Goal: Find specific page/section: Find specific page/section

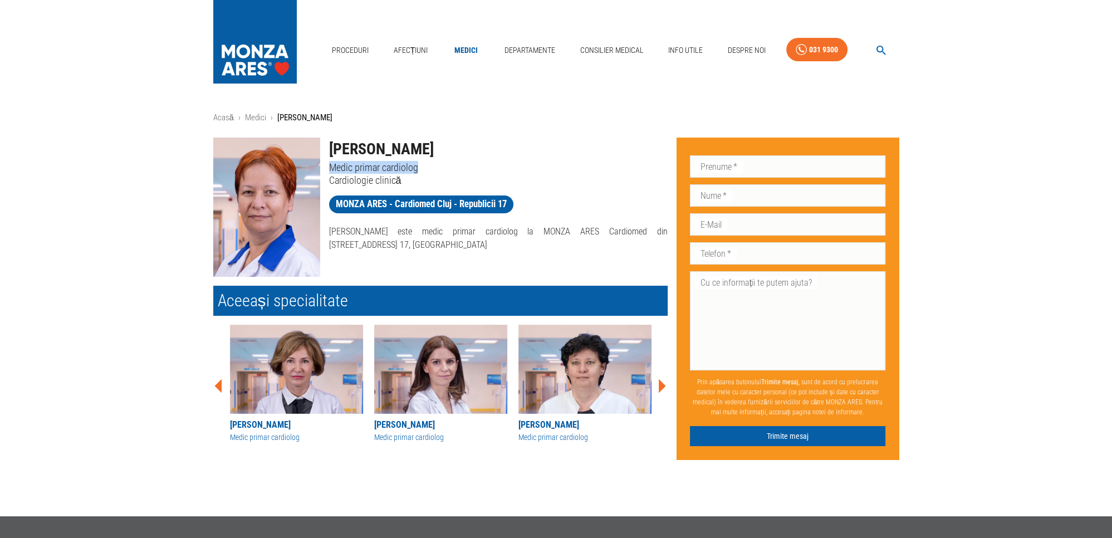
drag, startPoint x: 422, startPoint y: 168, endPoint x: 326, endPoint y: 166, distance: 95.8
click at [326, 166] on div "[PERSON_NAME] Medic primar cardiolog Cardiologie clinică" at bounding box center [493, 158] width 347 height 58
copy p "Medic primar cardiolog"
click at [258, 115] on link "Medici" at bounding box center [255, 117] width 21 height 10
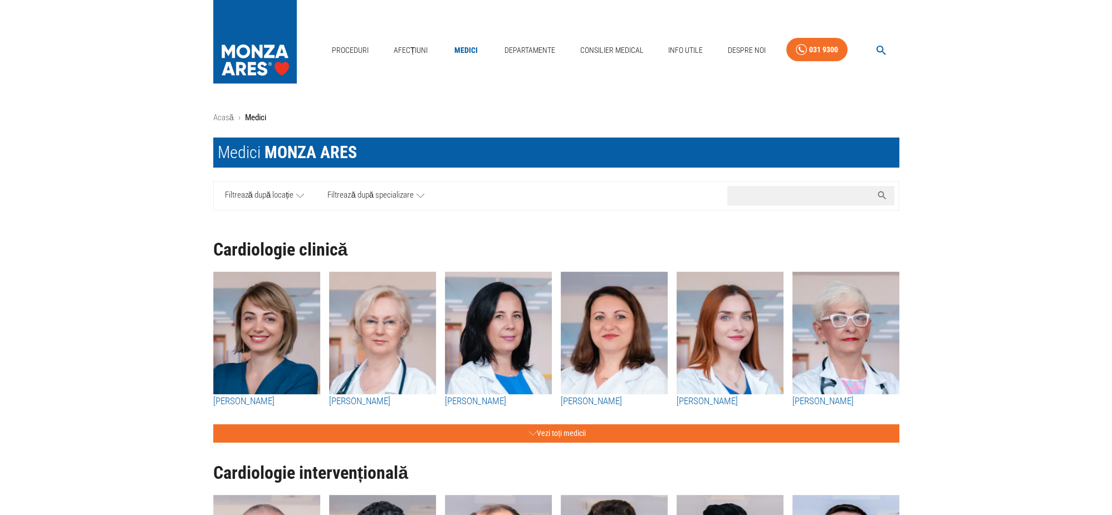
click at [794, 197] on input "Caută nume medic..." at bounding box center [799, 195] width 145 height 19
paste input "Medic primar cardiolog"
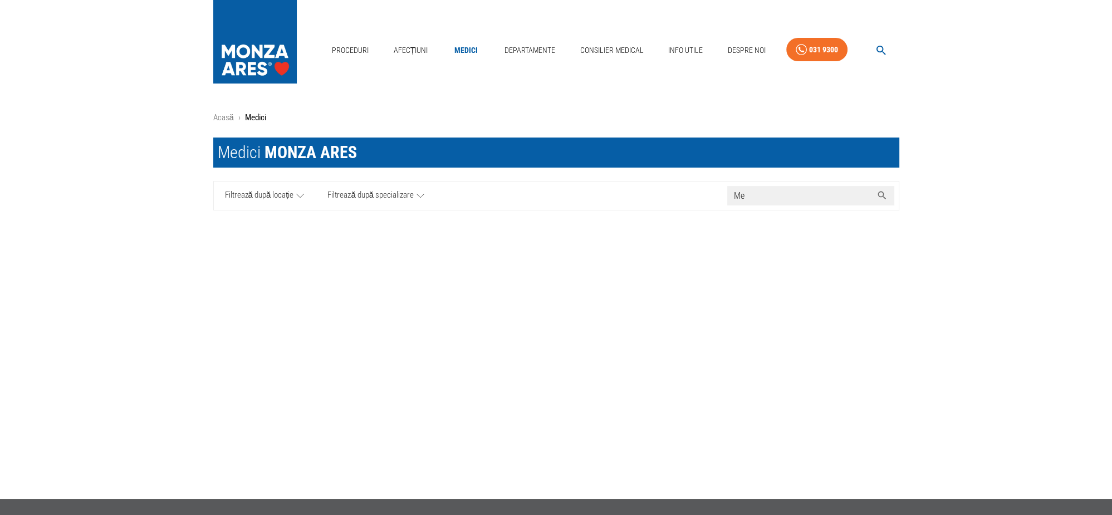
type input "M"
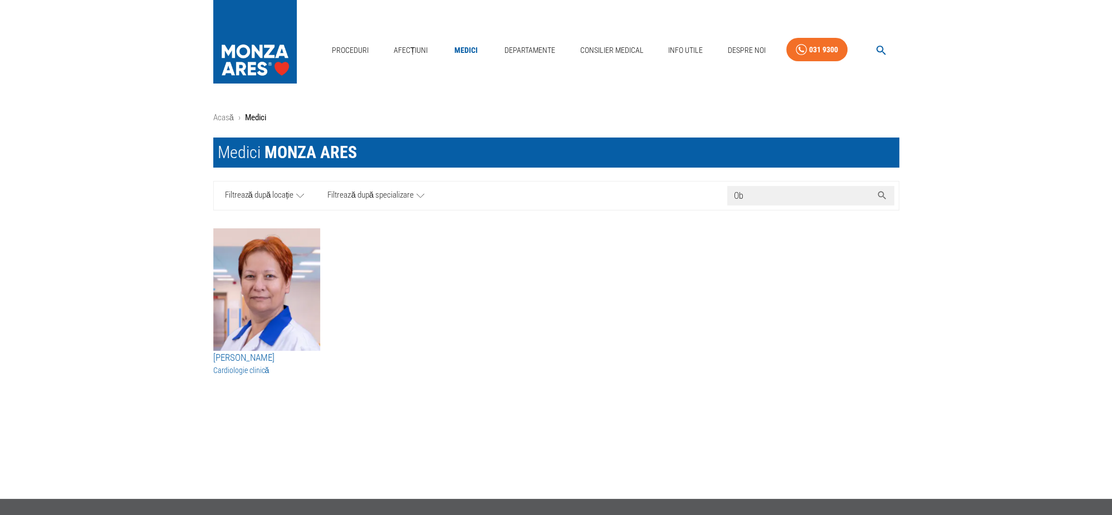
type input "O"
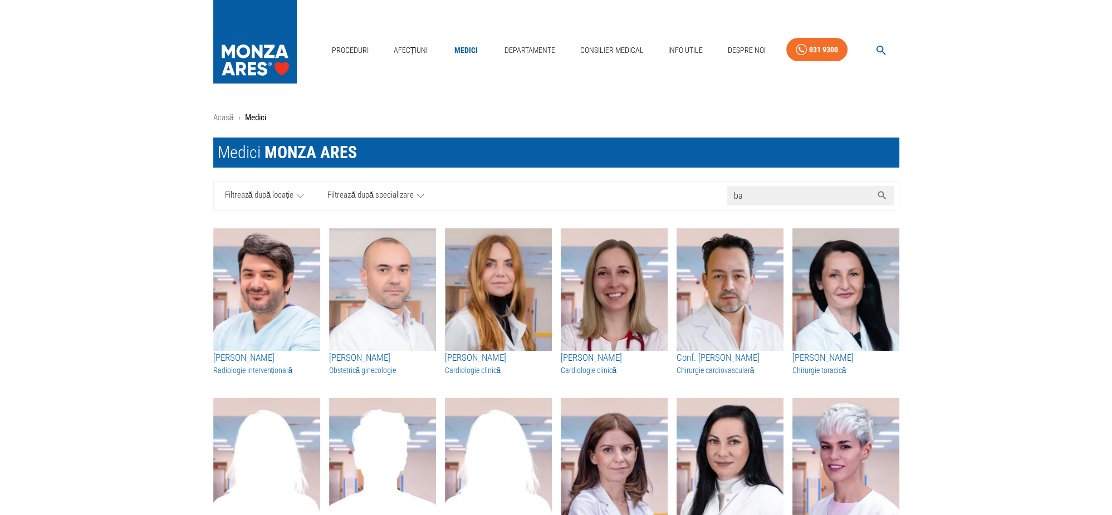
type input "b"
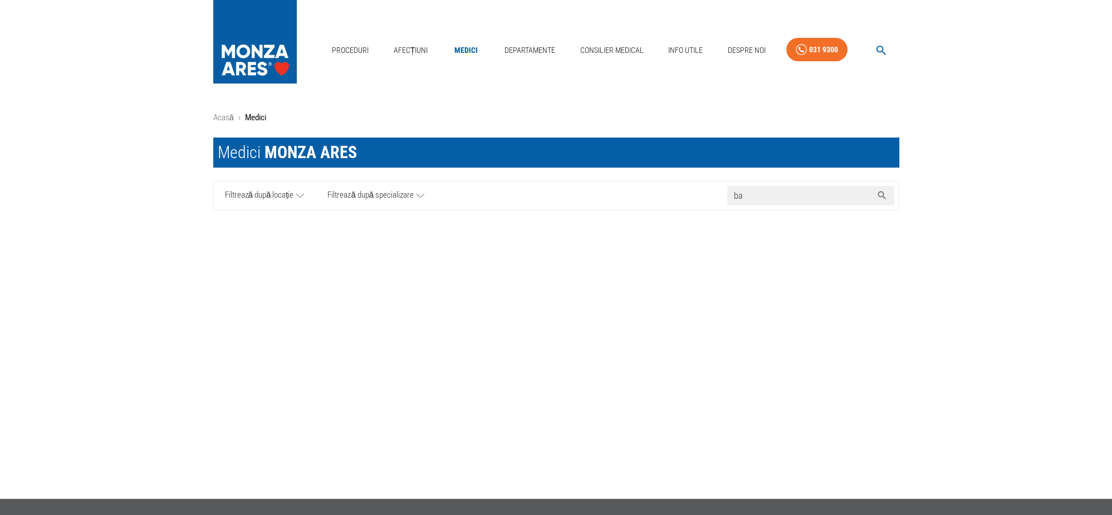
type input "b"
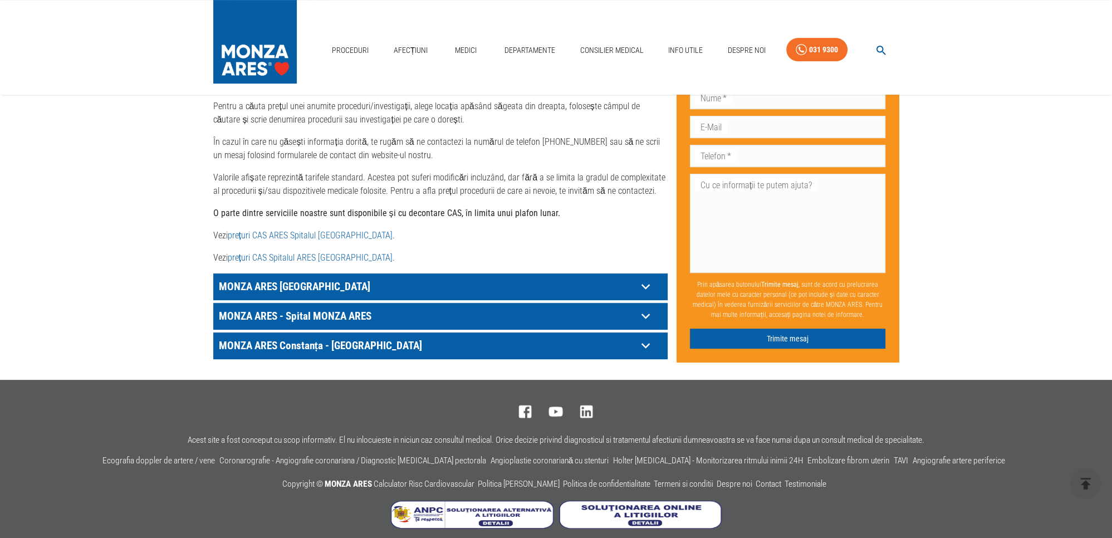
scroll to position [405, 0]
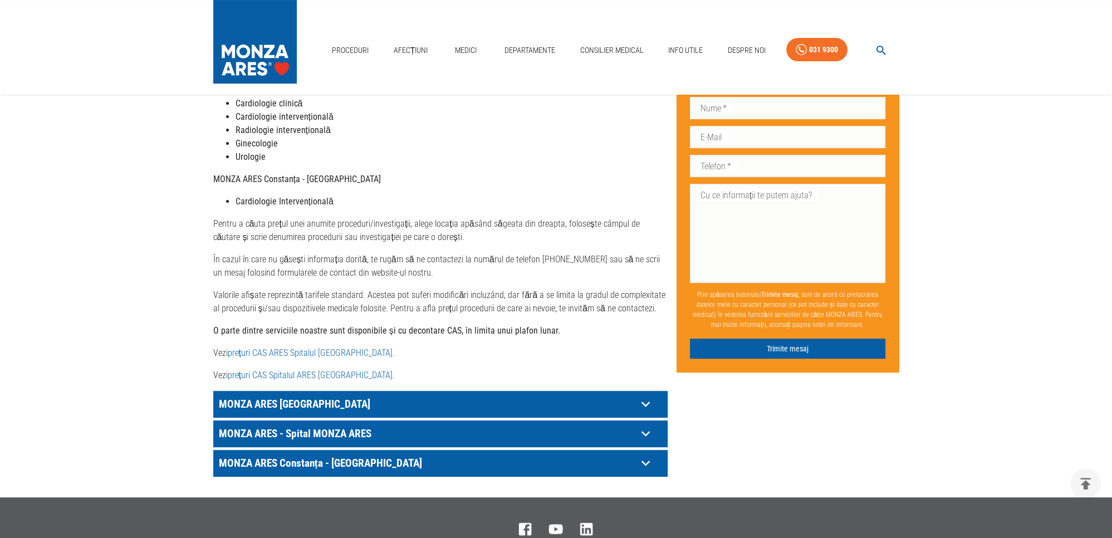
click at [317, 370] on link "prețuri CAS Spitalul ARES Cluj- Napoca" at bounding box center [310, 375] width 165 height 11
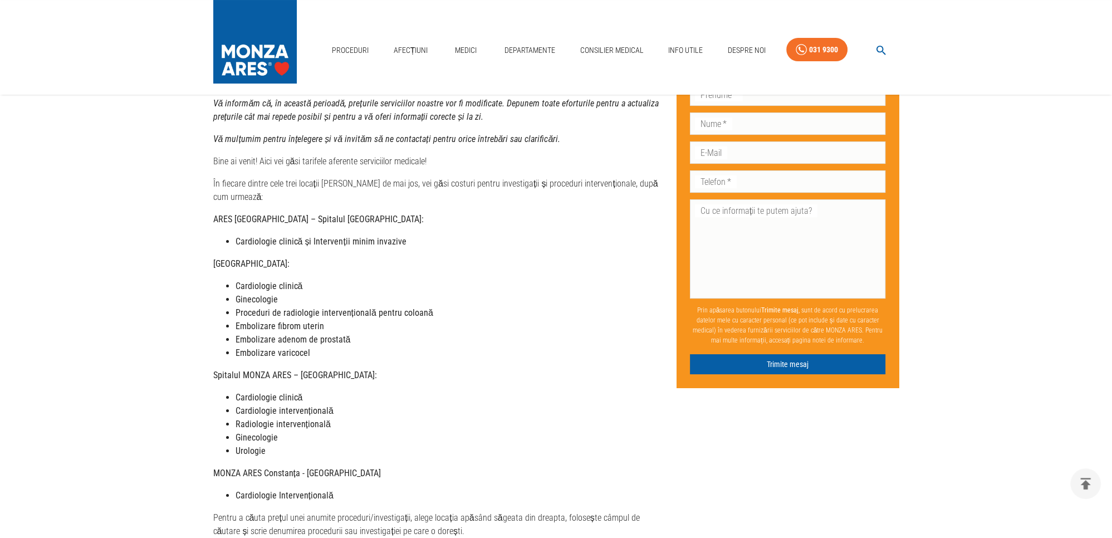
scroll to position [0, 0]
